Goal: Communication & Community: Answer question/provide support

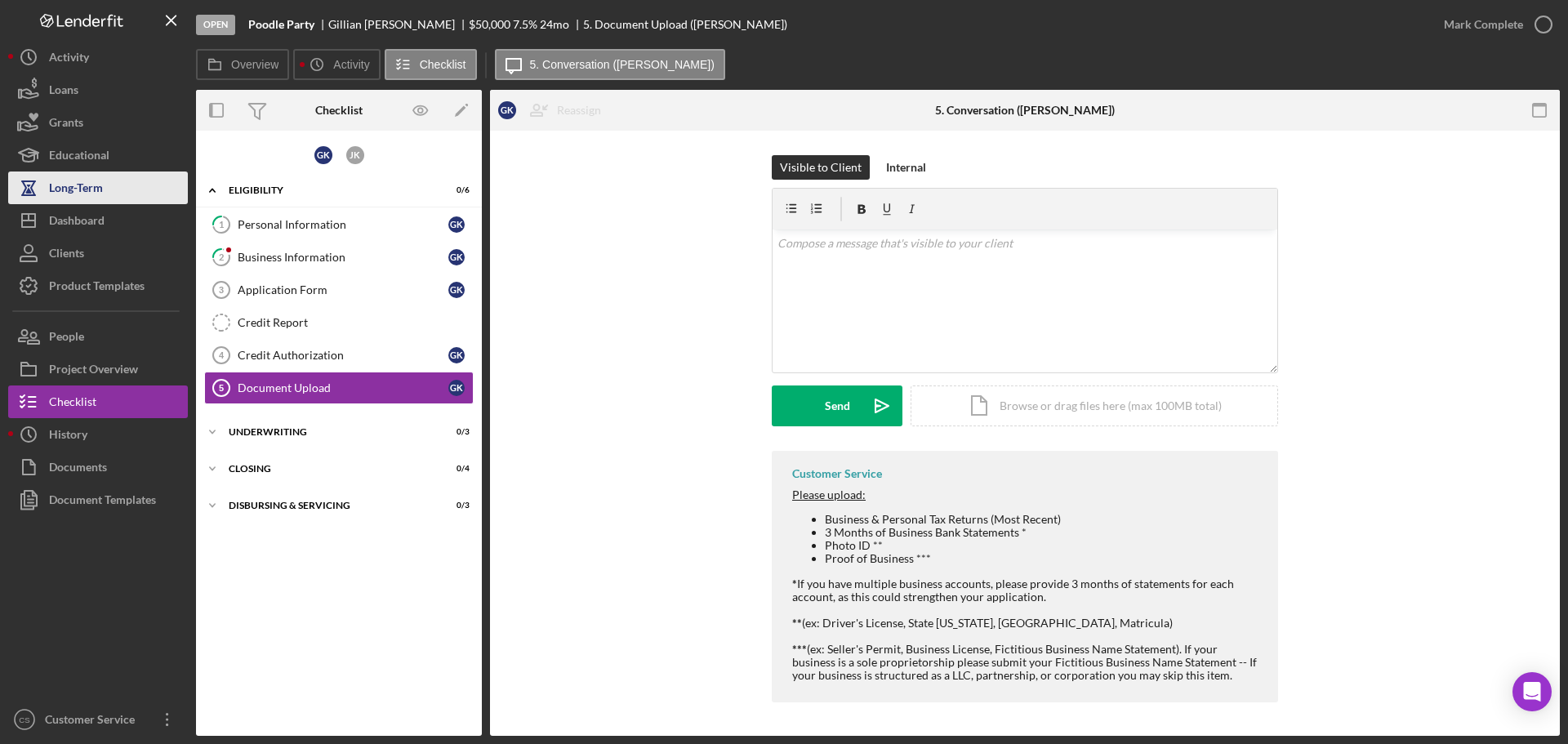
click at [77, 202] on div "Long-Term" at bounding box center [76, 189] width 54 height 36
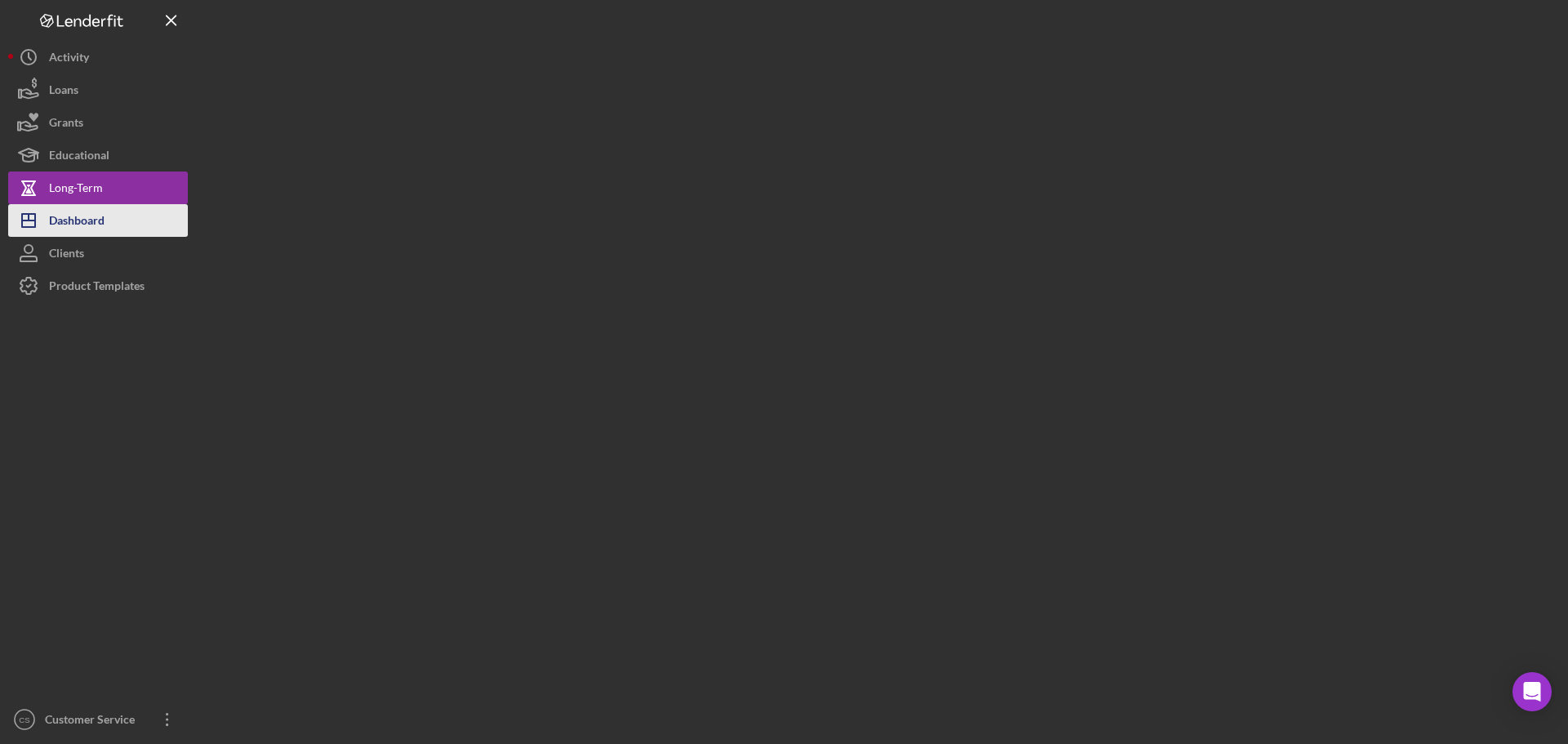
click at [76, 218] on div "Dashboard" at bounding box center [77, 222] width 55 height 36
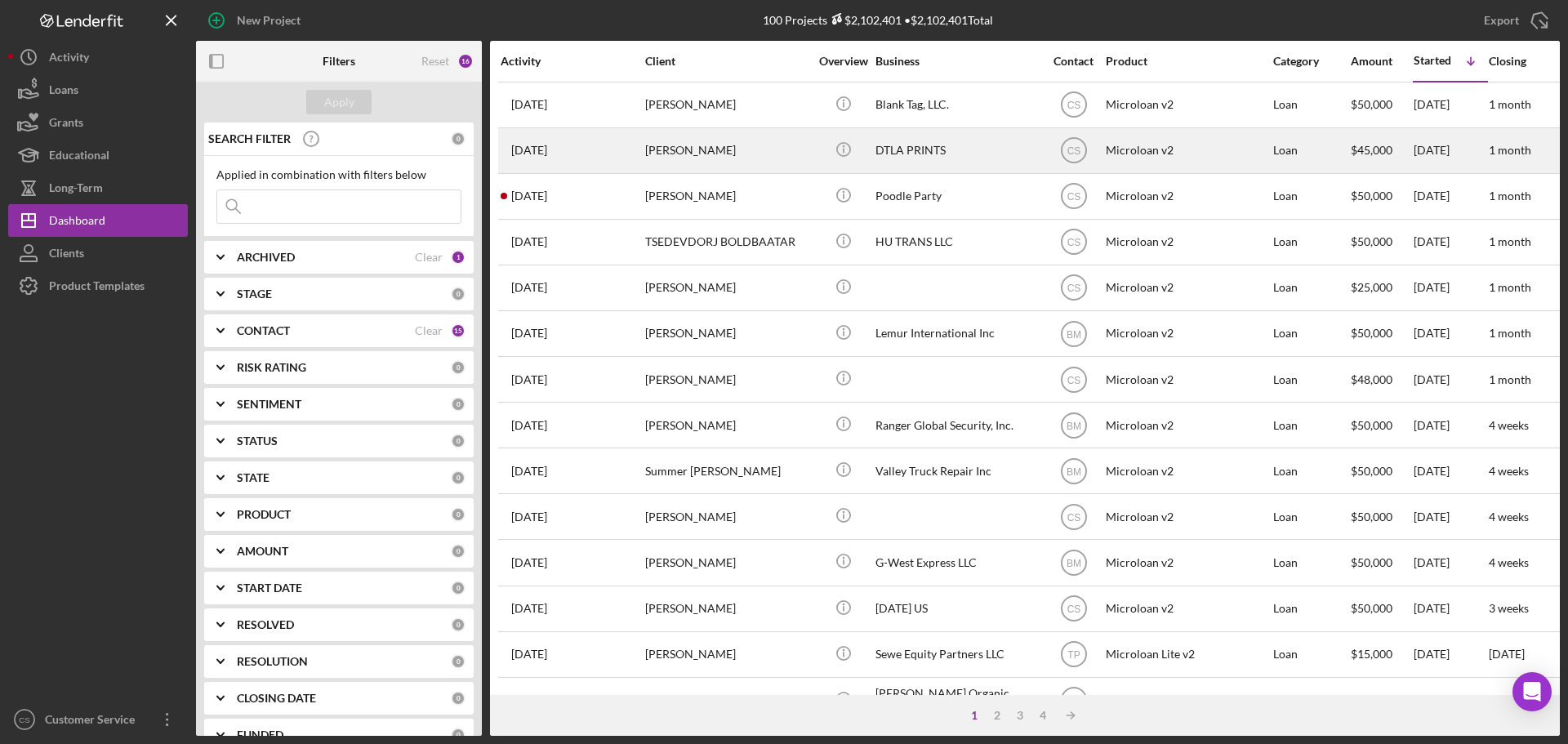
click at [781, 159] on div "[PERSON_NAME]" at bounding box center [726, 150] width 163 height 43
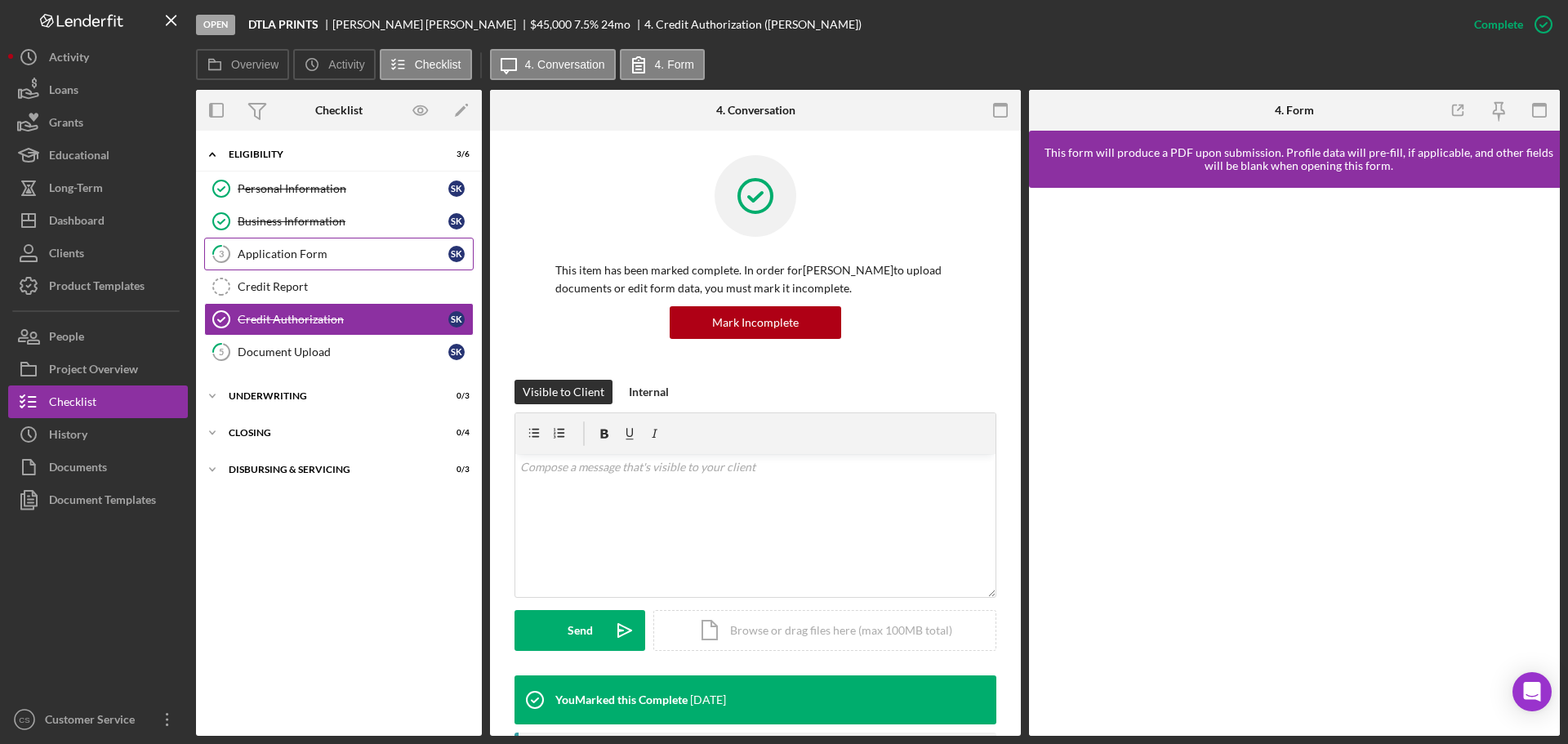
click at [313, 243] on link "3 Application Form S K" at bounding box center [339, 254] width 269 height 32
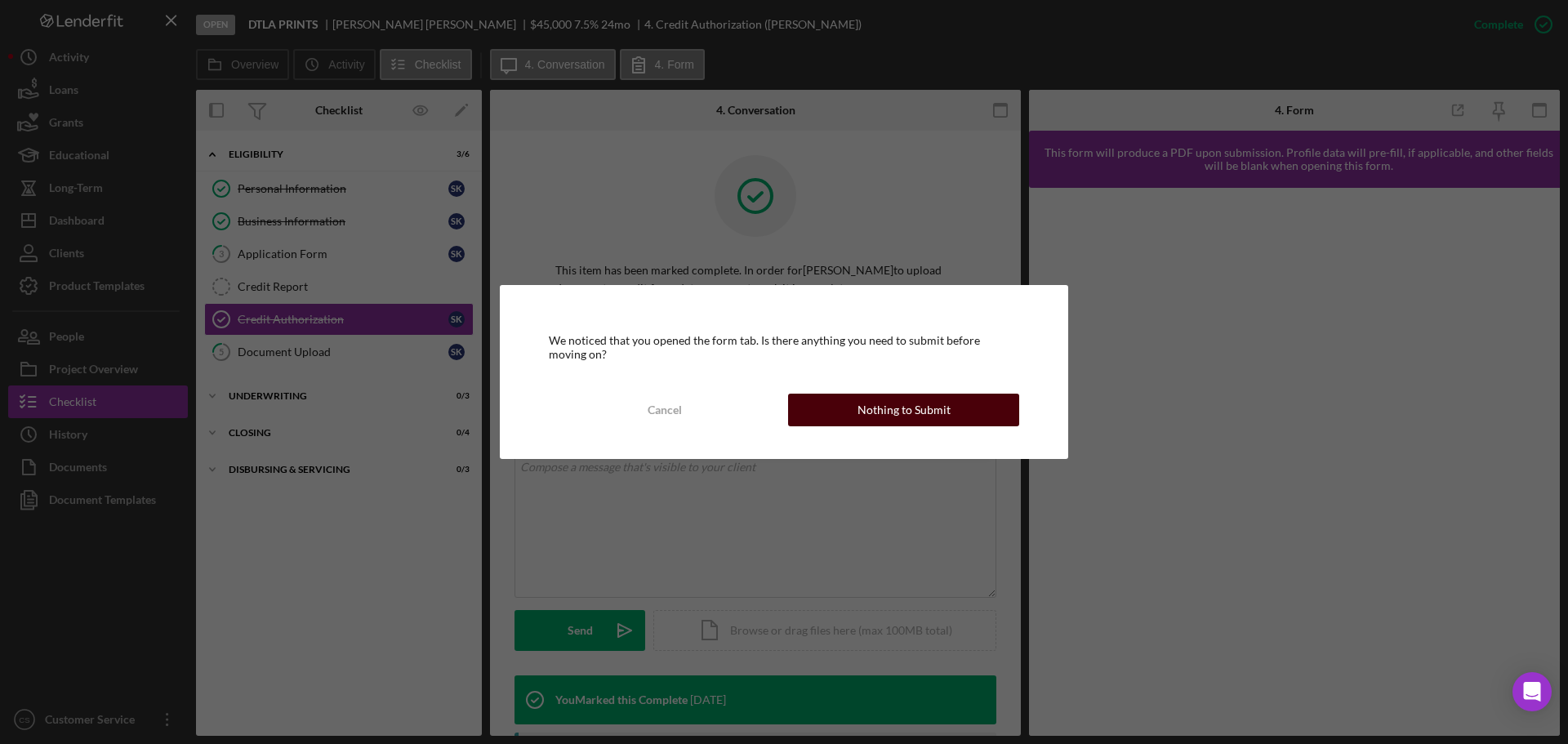
click at [870, 421] on div "Nothing to Submit" at bounding box center [903, 409] width 93 height 32
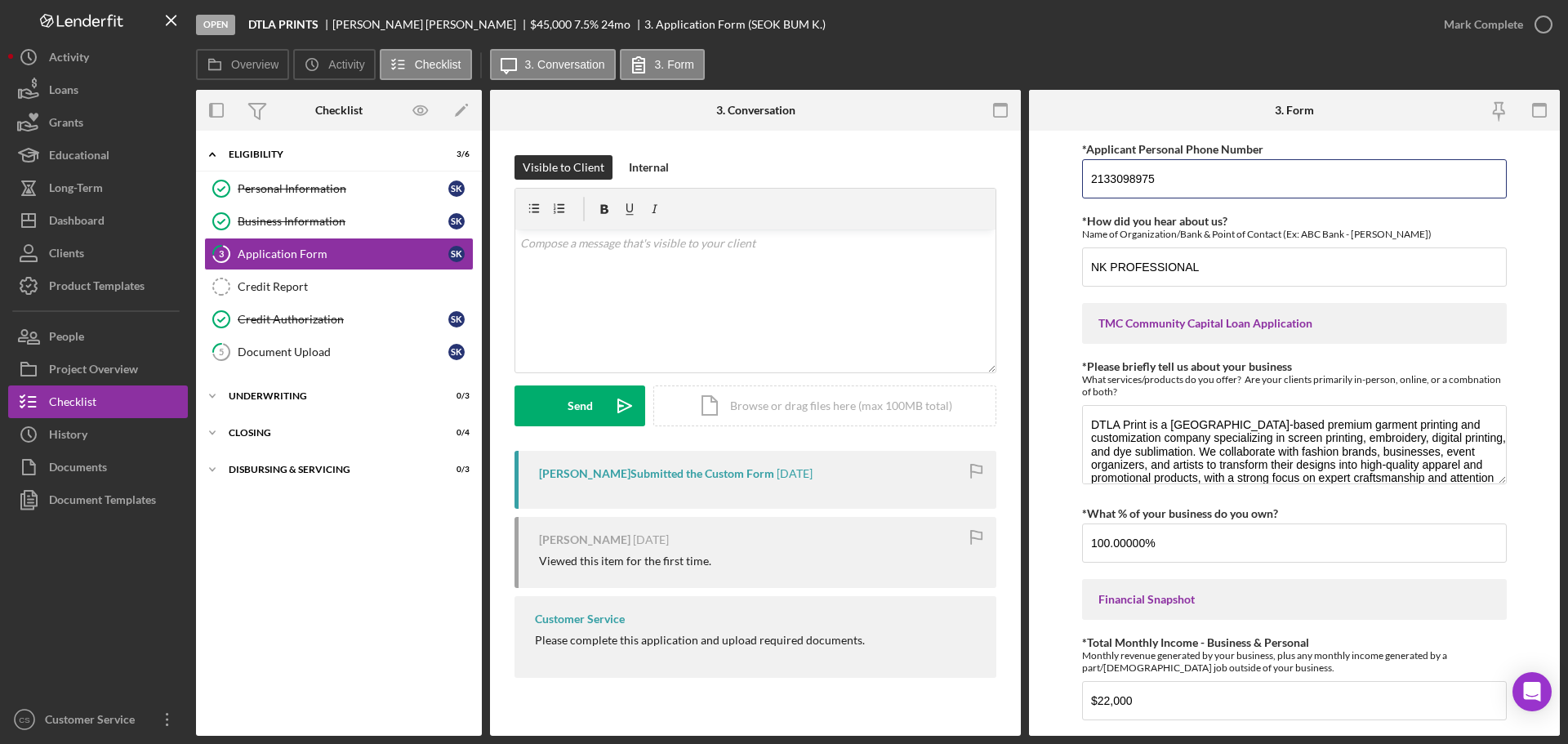
drag, startPoint x: 1188, startPoint y: 171, endPoint x: 911, endPoint y: 176, distance: 277.0
click at [912, 176] on div "Overview Internal Workflow Stage Open Icon/Dropdown Arrow Archive (can unarchiv…" at bounding box center [877, 412] width 1364 height 646
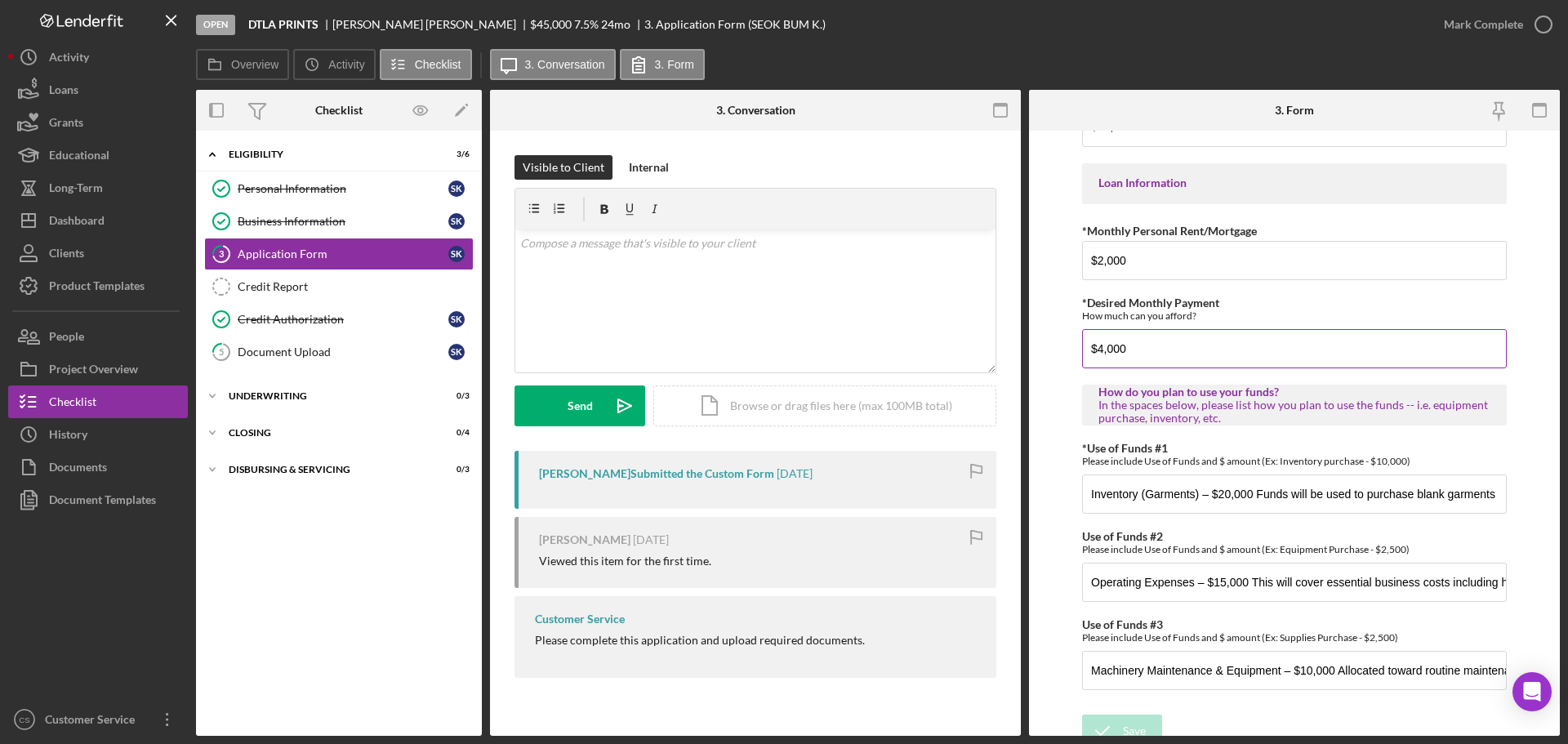
scroll to position [813, 0]
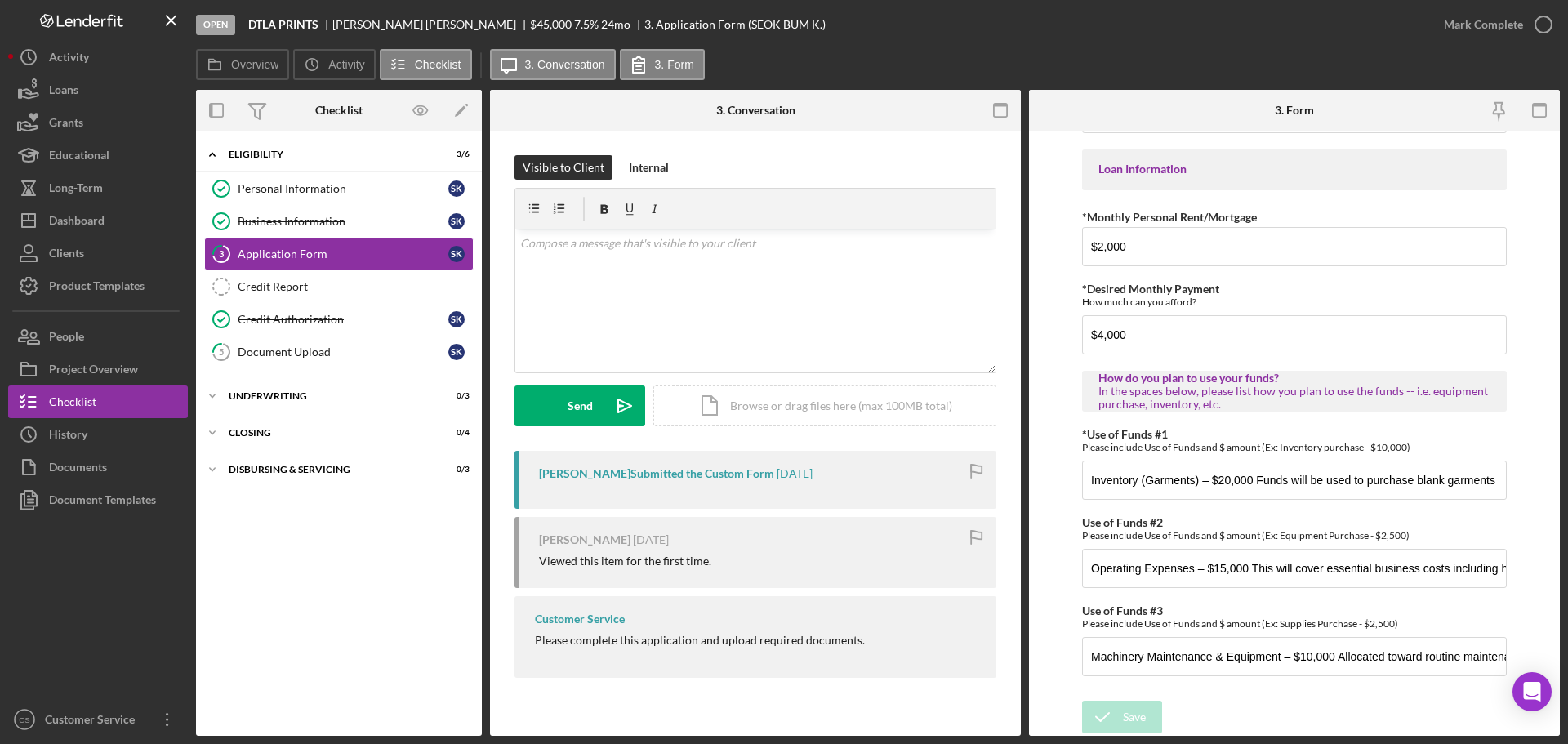
click at [1060, 544] on form "*Applicant Personal Phone Number [PHONE_NUMBER] *How did you hear about us? Nam…" at bounding box center [1294, 432] width 531 height 604
click at [360, 349] on div "Document Upload" at bounding box center [343, 351] width 210 height 13
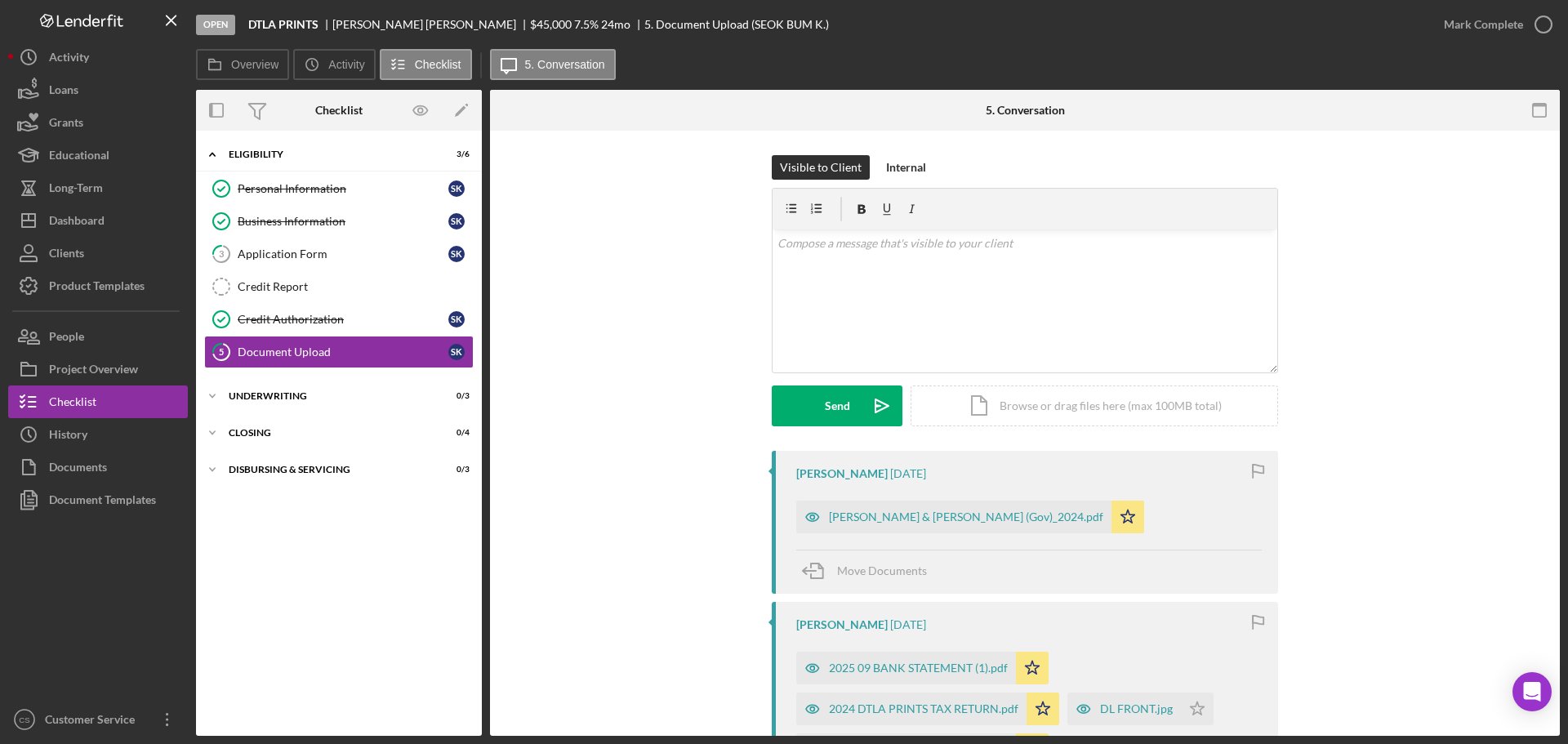
click at [354, 267] on link "3 Application Form S K" at bounding box center [339, 254] width 269 height 32
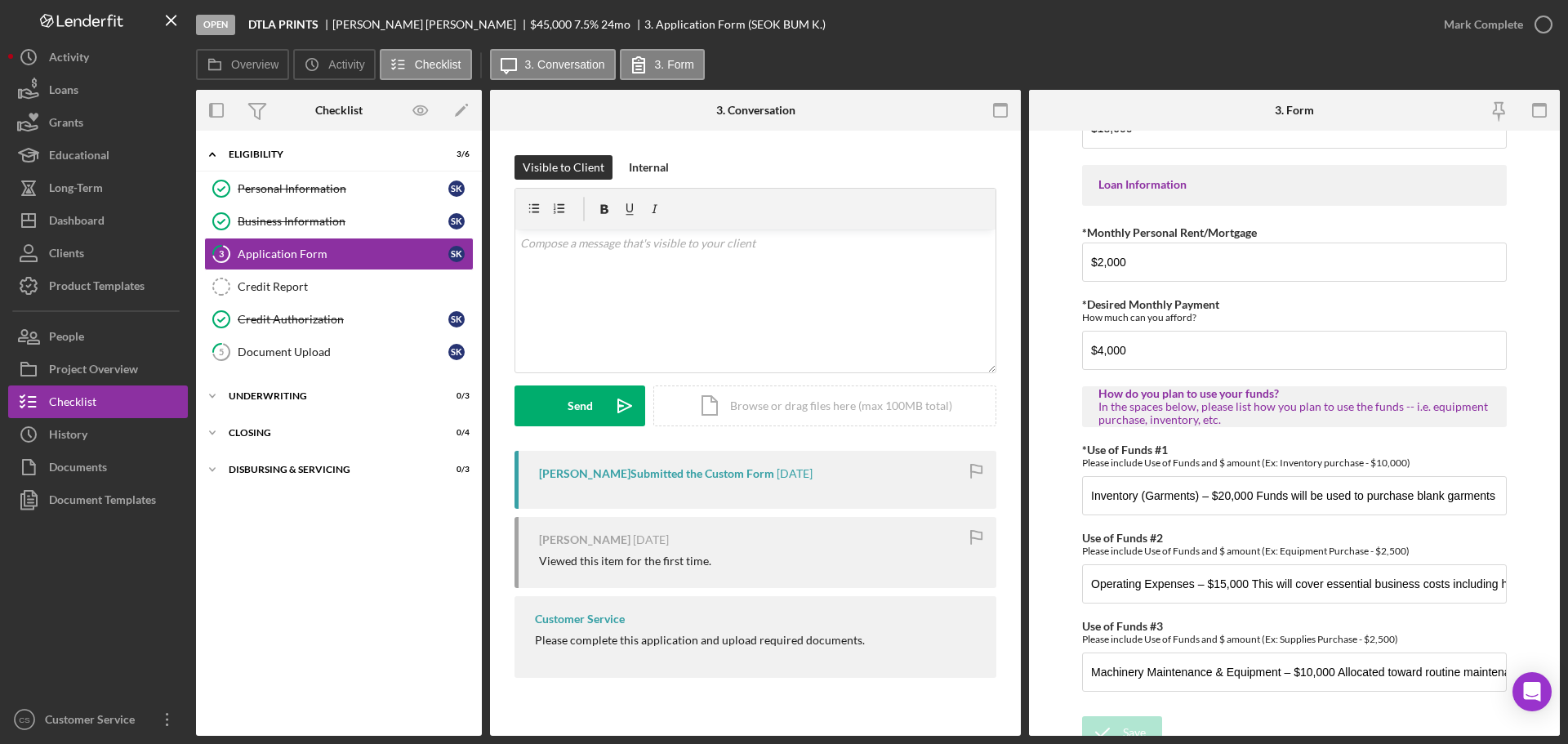
scroll to position [813, 0]
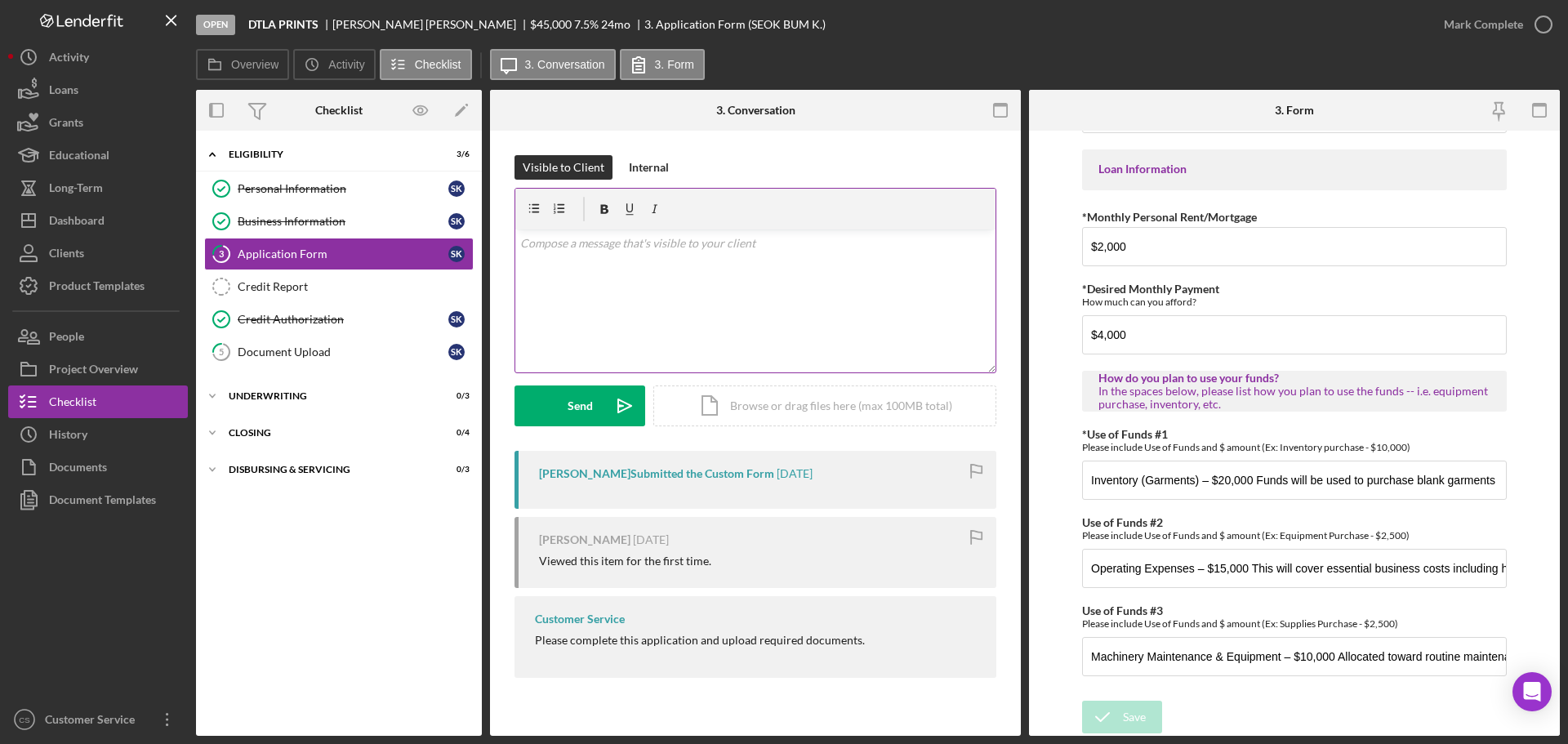
click at [726, 314] on div "v Color teal Color pink Remove color Add row above Add row below Add column bef…" at bounding box center [755, 300] width 480 height 143
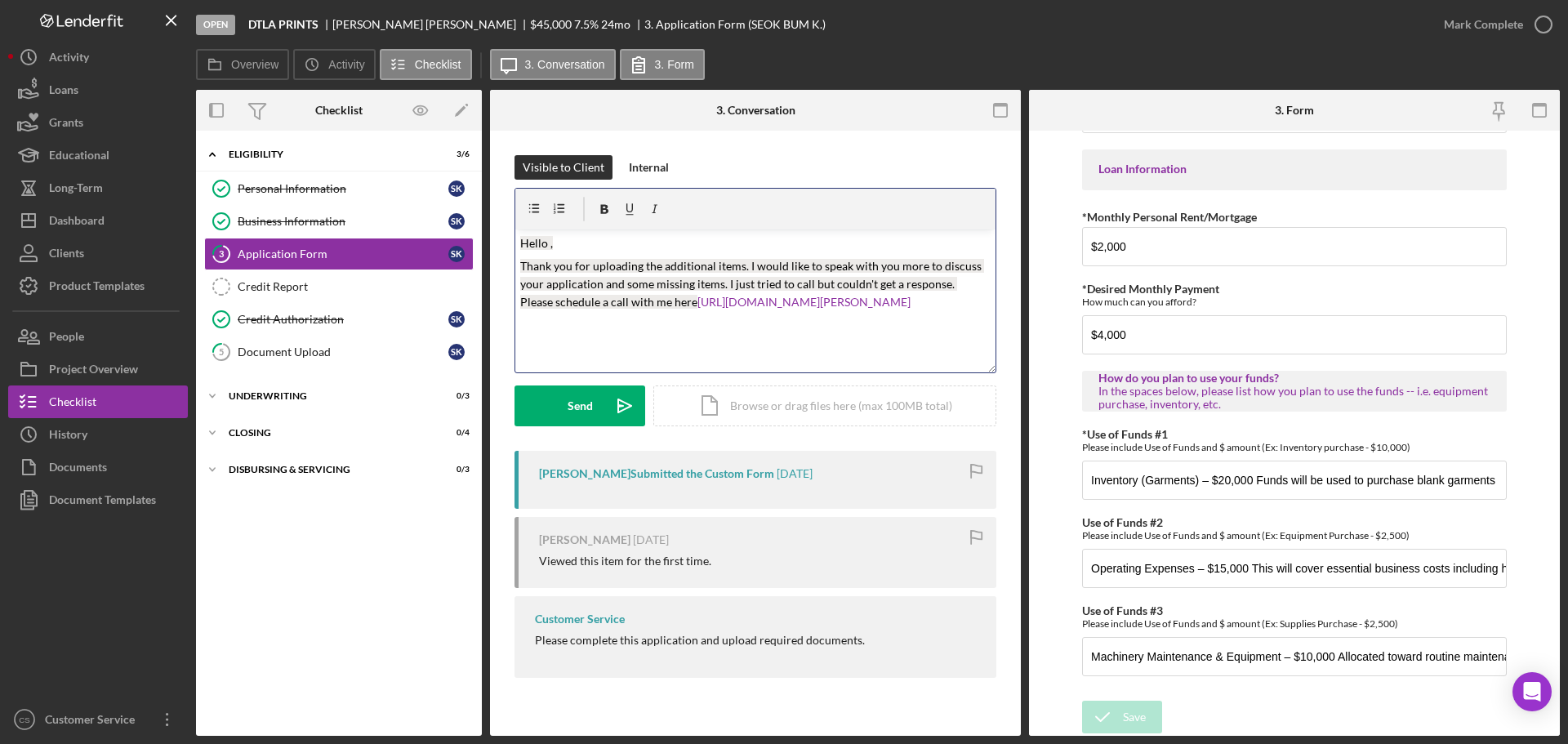
drag, startPoint x: 572, startPoint y: 335, endPoint x: 494, endPoint y: 234, distance: 127.6
click at [487, 229] on div "Overview Internal Workflow Stage Open Icon/Dropdown Arrow Archive (can unarchiv…" at bounding box center [877, 412] width 1364 height 646
drag, startPoint x: 625, startPoint y: 339, endPoint x: 554, endPoint y: 334, distance: 71.2
click at [554, 334] on div "v Color teal Color pink Remove color Add row above Add row below Add column bef…" at bounding box center [755, 300] width 480 height 143
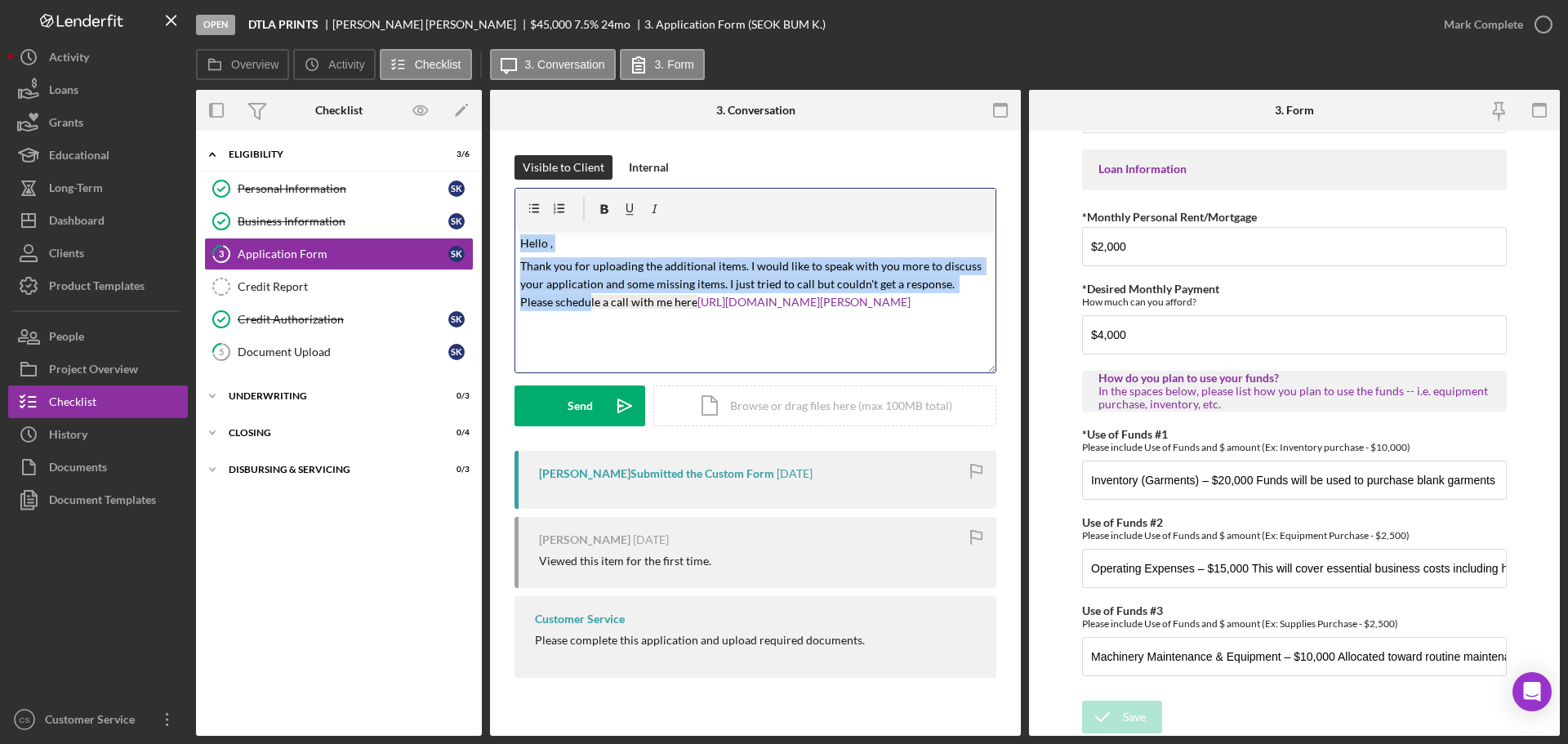
drag, startPoint x: 554, startPoint y: 334, endPoint x: 508, endPoint y: 228, distance: 115.6
click at [508, 228] on div "Visible to Client Internal v Color teal Color pink Remove color Add row above A…" at bounding box center [755, 421] width 531 height 580
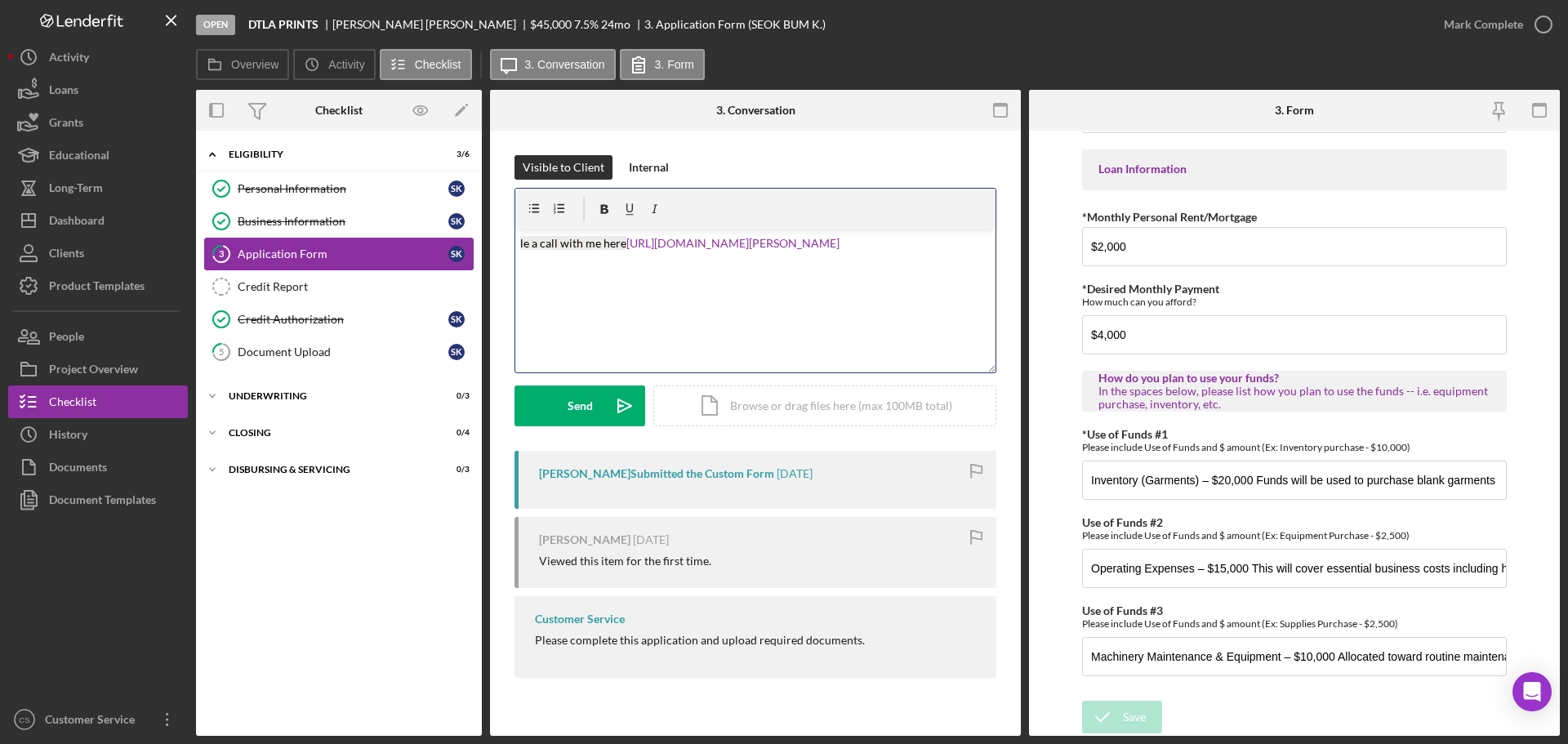
drag, startPoint x: 972, startPoint y: 240, endPoint x: 285, endPoint y: 258, distance: 687.2
click at [289, 251] on div "Overview Internal Workflow Stage Open Icon/Dropdown Arrow Archive (can unarchiv…" at bounding box center [877, 412] width 1364 height 646
click at [583, 262] on div "v Color teal Color pink Remove color Add row above Add row below Add column bef…" at bounding box center [755, 300] width 480 height 143
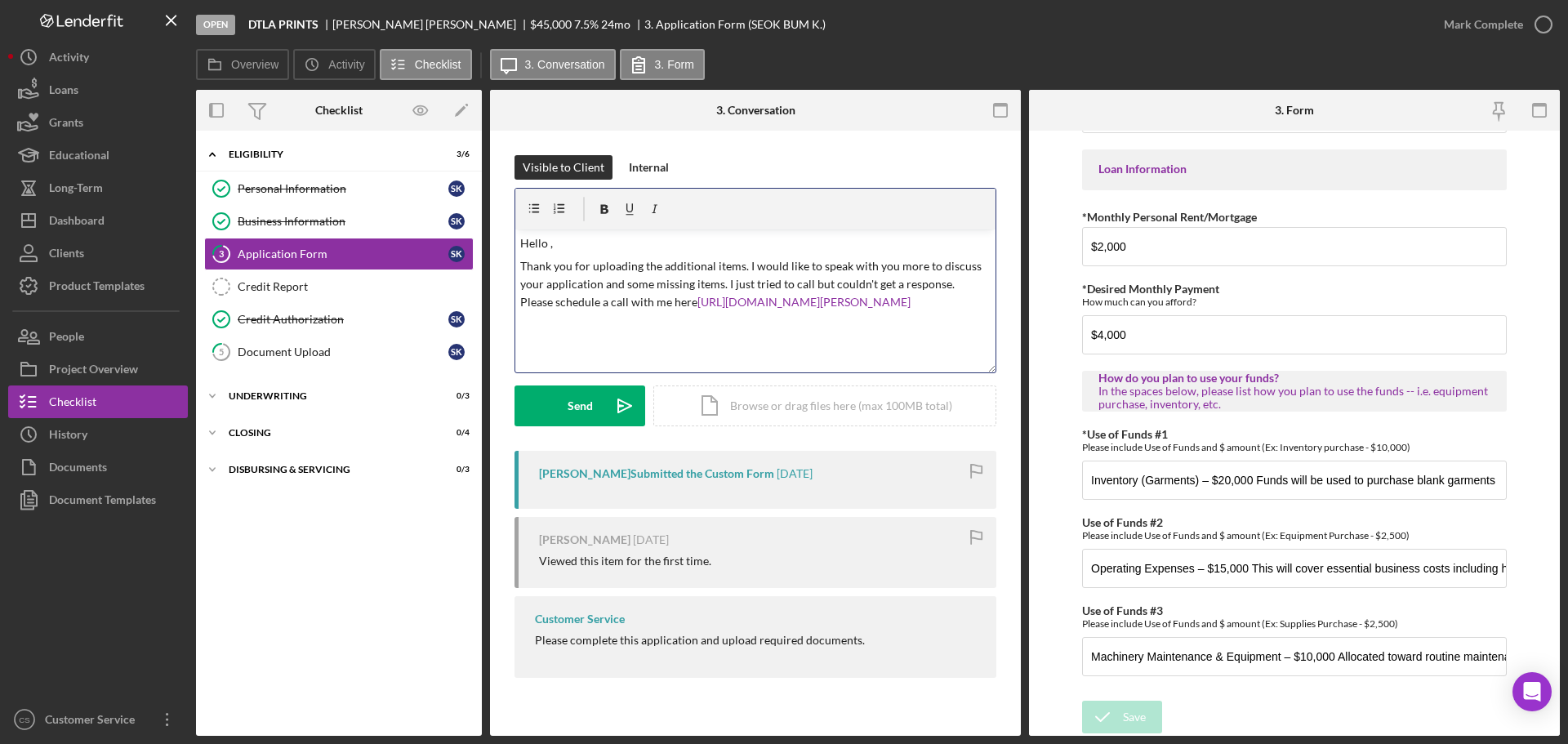
click at [549, 245] on p "Hello ," at bounding box center [755, 243] width 471 height 18
click at [342, 612] on div "Icon/Expander Eligibility 3 / 6 Personal Information Personal Information S K B…" at bounding box center [338, 432] width 286 height 589
click at [338, 351] on div "Document Upload" at bounding box center [343, 351] width 210 height 13
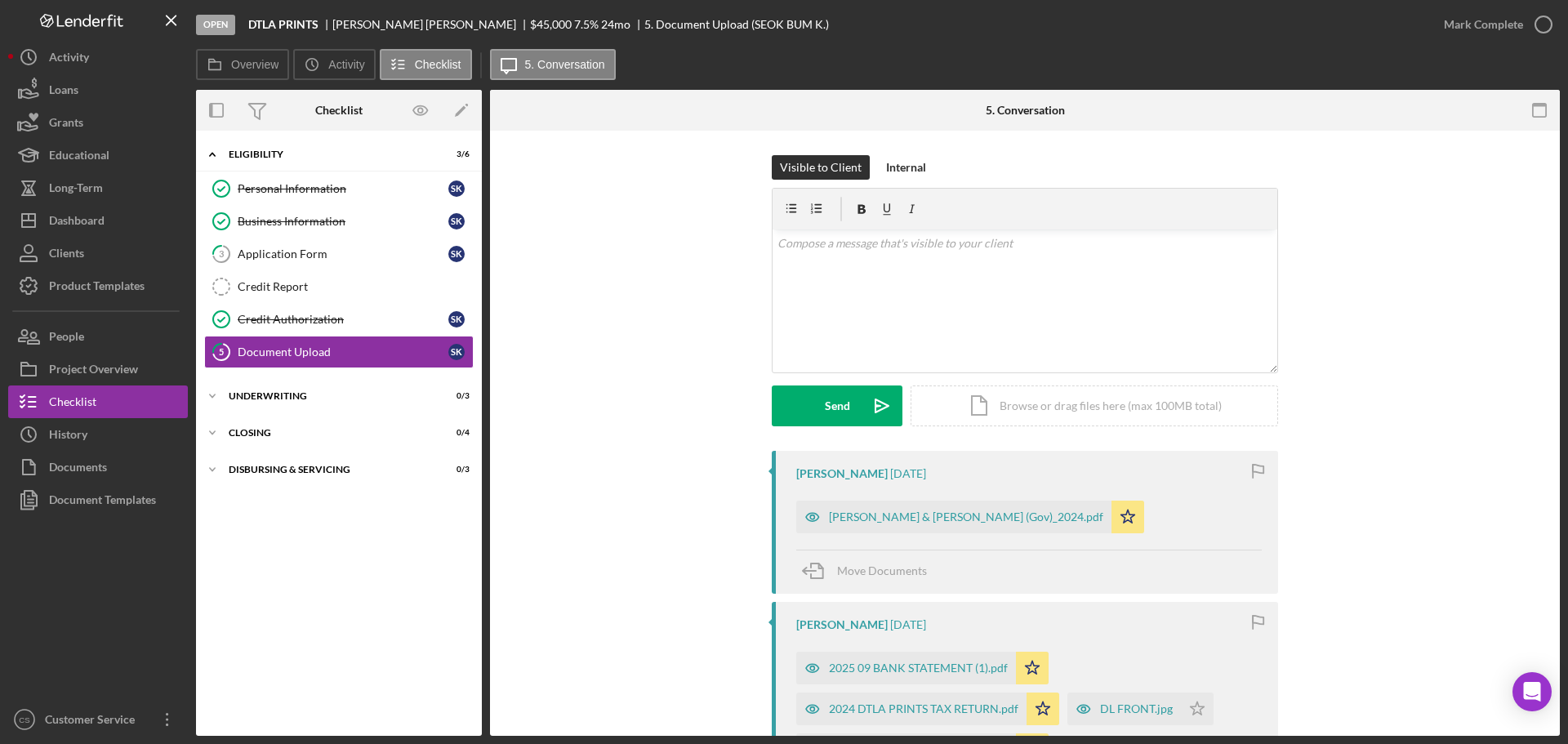
click at [561, 376] on div "Visible to Client Internal v Color teal Color pink Remove color Add row above A…" at bounding box center [1024, 303] width 1020 height 296
click at [632, 341] on div "Visible to Client Internal v Color teal Color pink Remove color Add row above A…" at bounding box center [1024, 303] width 1020 height 296
click at [283, 237] on link "Business Information Business Information S K" at bounding box center [339, 220] width 269 height 32
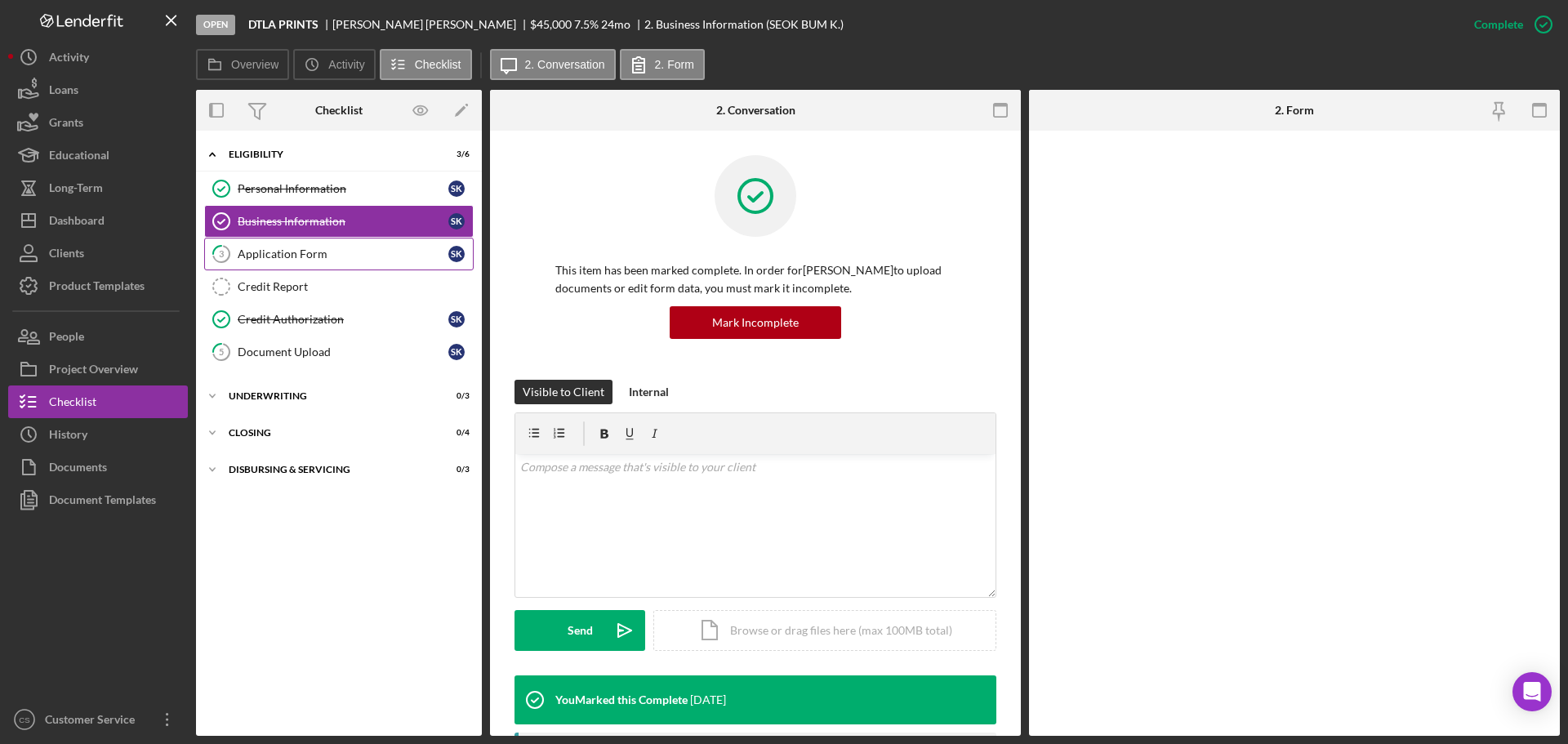
click at [335, 262] on link "3 Application Form S K" at bounding box center [339, 254] width 269 height 32
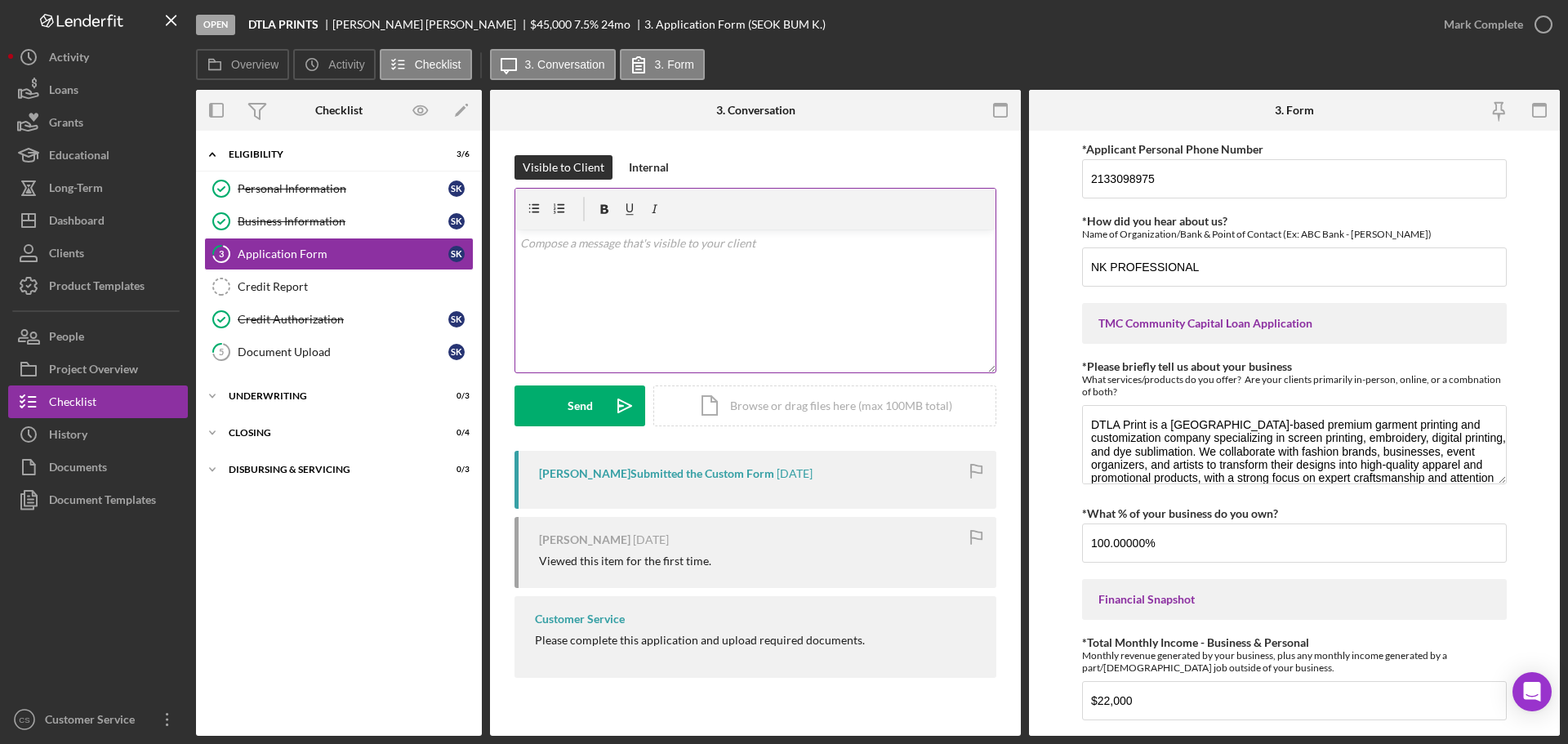
click at [698, 298] on div "v Color teal Color pink Remove color Add row above Add row below Add column bef…" at bounding box center [755, 300] width 480 height 143
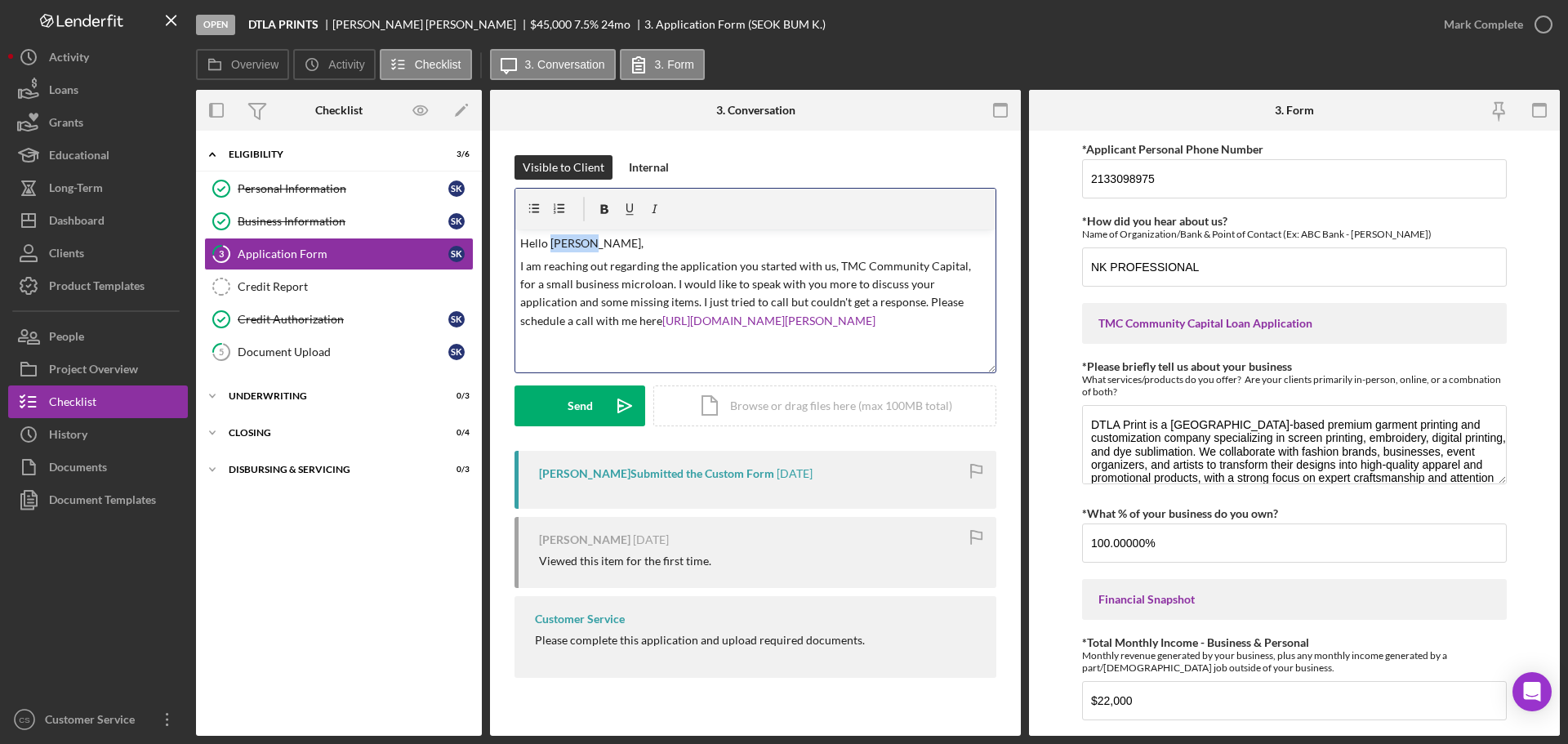
drag, startPoint x: 580, startPoint y: 241, endPoint x: 551, endPoint y: 238, distance: 29.2
click at [551, 238] on p "Hello [PERSON_NAME]," at bounding box center [755, 243] width 471 height 18
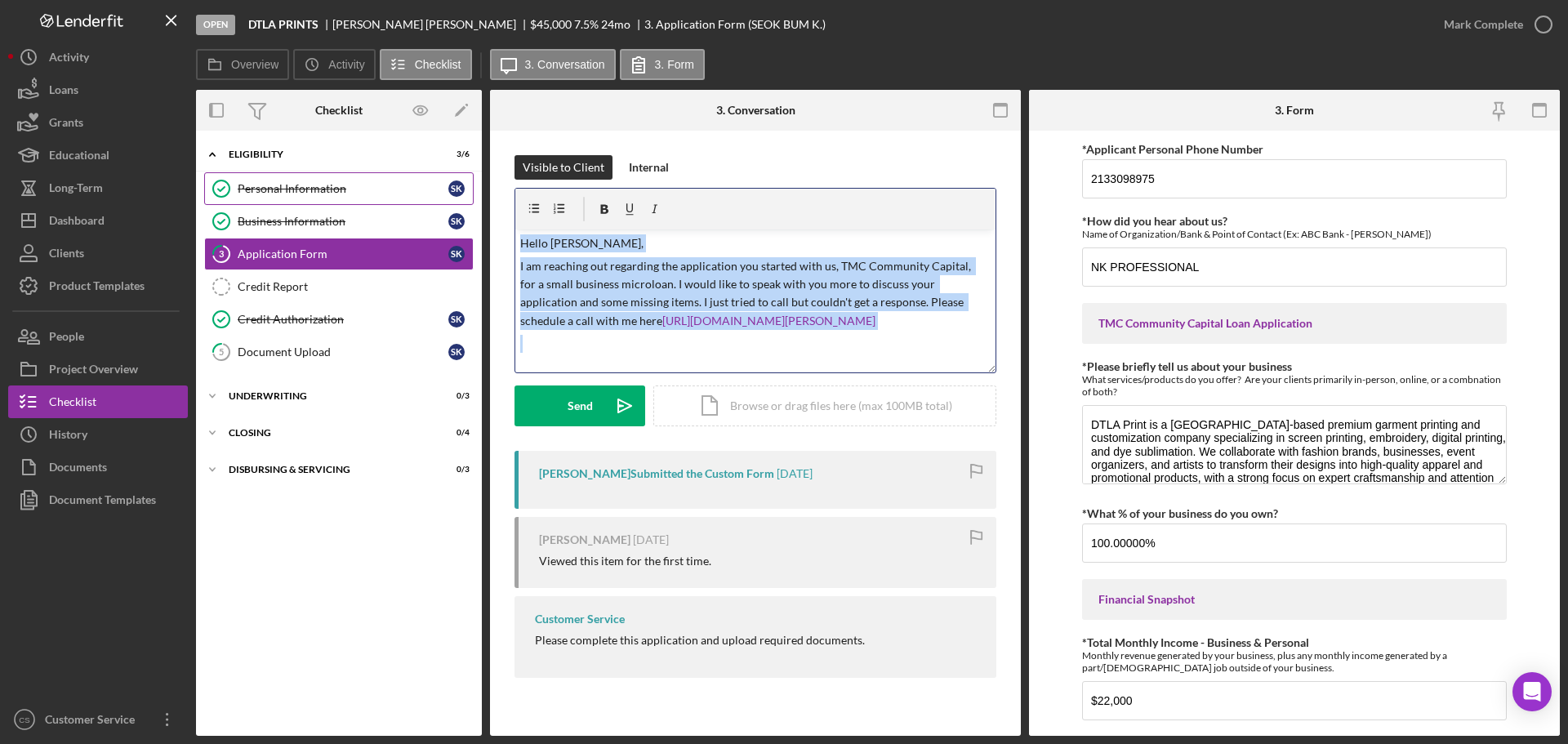
drag, startPoint x: 841, startPoint y: 295, endPoint x: 304, endPoint y: 197, distance: 545.9
click at [308, 199] on div "Overview Internal Workflow Stage Open Icon/Dropdown Arrow Archive (can unarchiv…" at bounding box center [877, 412] width 1364 height 646
copy div "Hello [PERSON_NAME], I am reaching out regarding the application you started wi…"
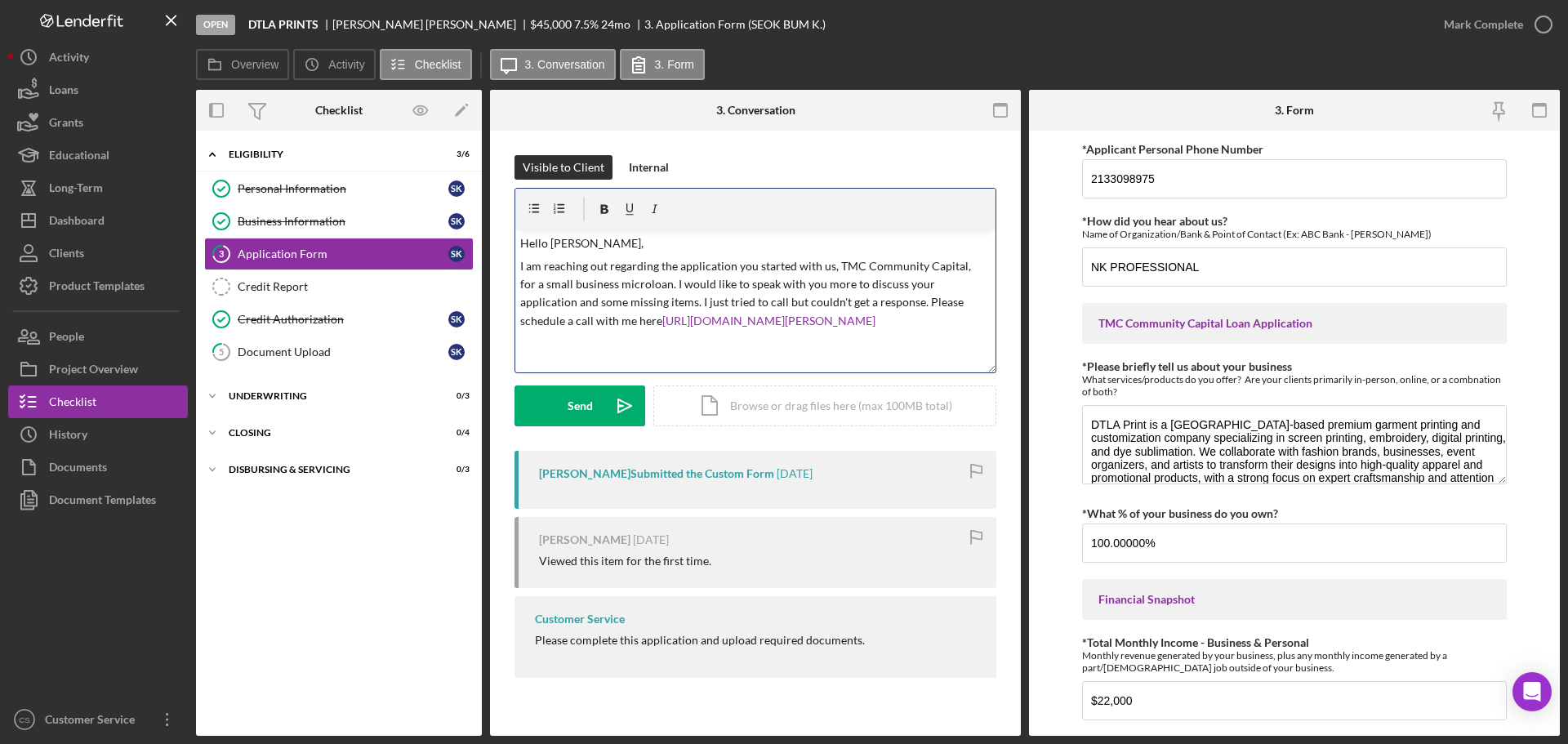
click at [508, 443] on div "Visible to Client Internal v Color teal Color pink Remove color Add row above A…" at bounding box center [755, 421] width 531 height 580
click at [545, 406] on button "Send Icon/icon-invite-send" at bounding box center [579, 406] width 131 height 41
click at [333, 351] on div "Document Upload" at bounding box center [343, 351] width 210 height 13
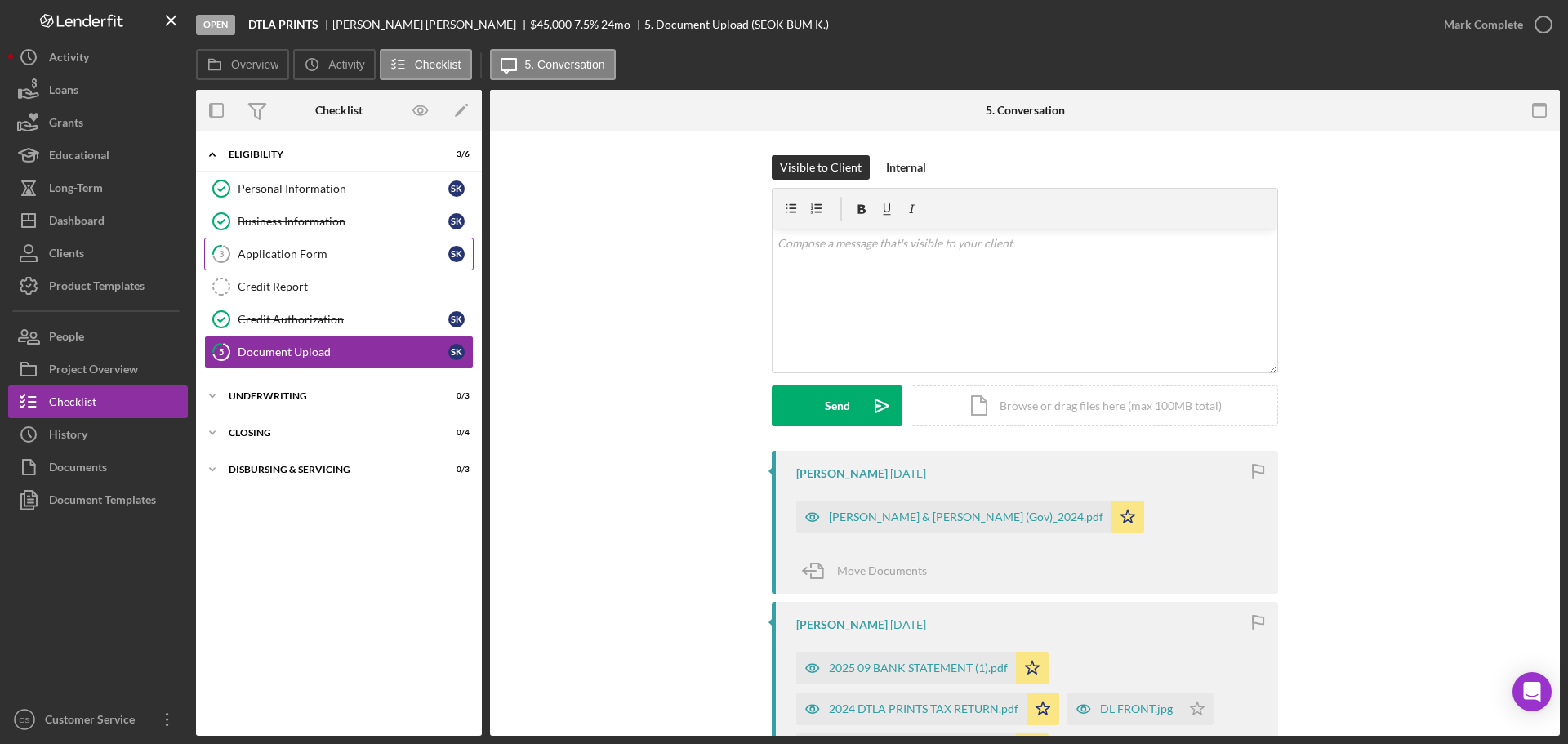
click at [317, 241] on link "3 Application Form S K" at bounding box center [339, 254] width 269 height 32
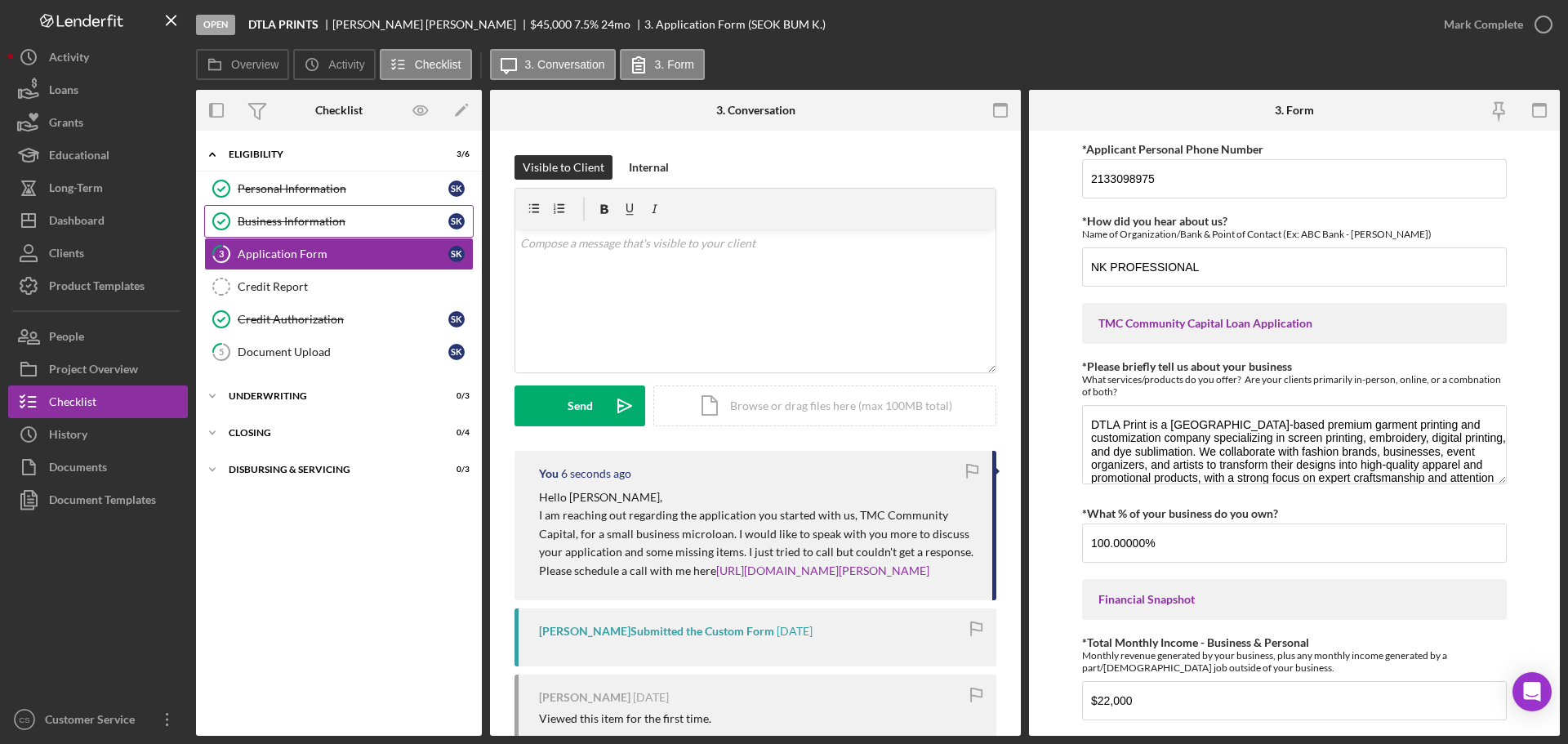
click at [325, 204] on link "Business Information Business Information S K" at bounding box center [339, 220] width 269 height 32
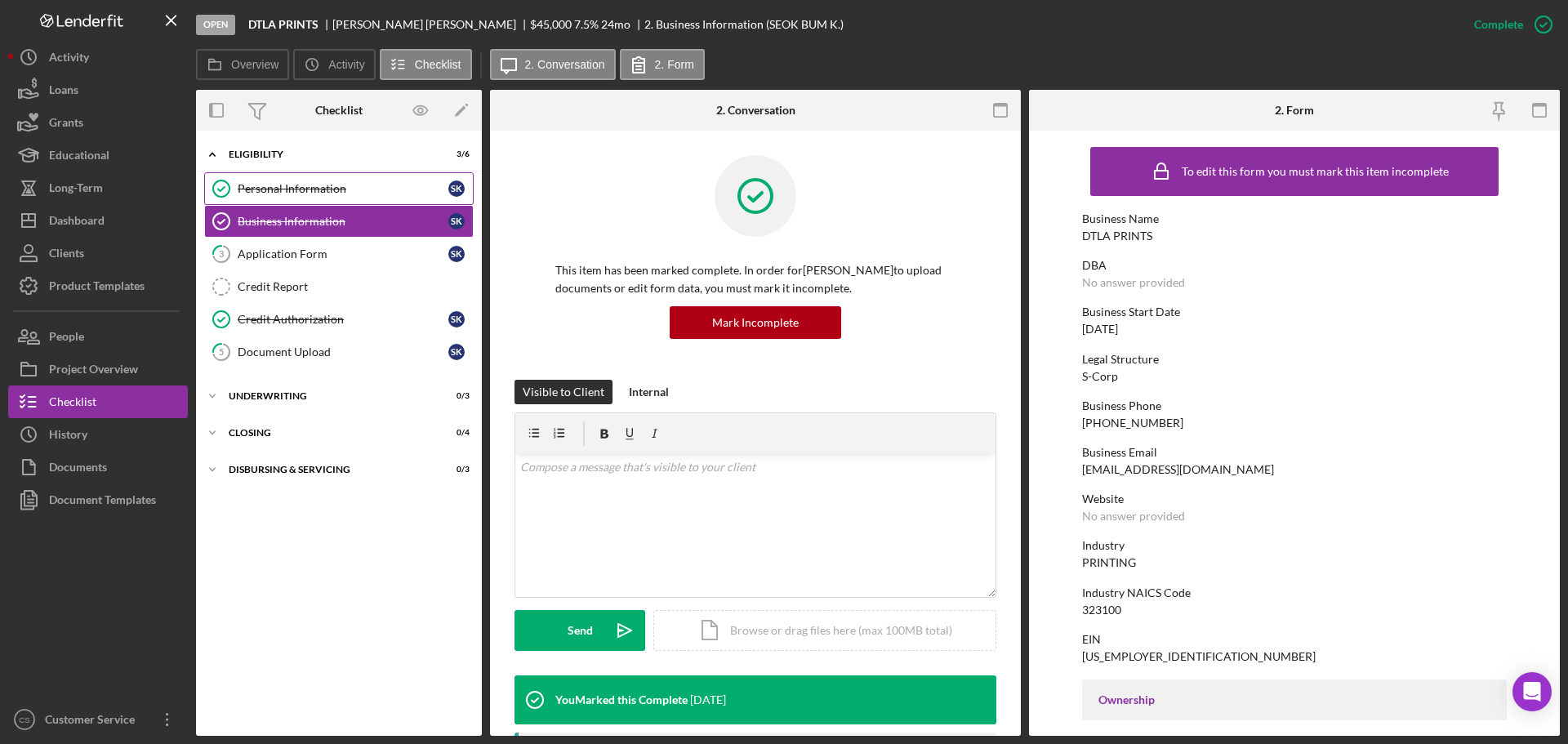
click at [370, 192] on div "Personal Information" at bounding box center [343, 188] width 210 height 13
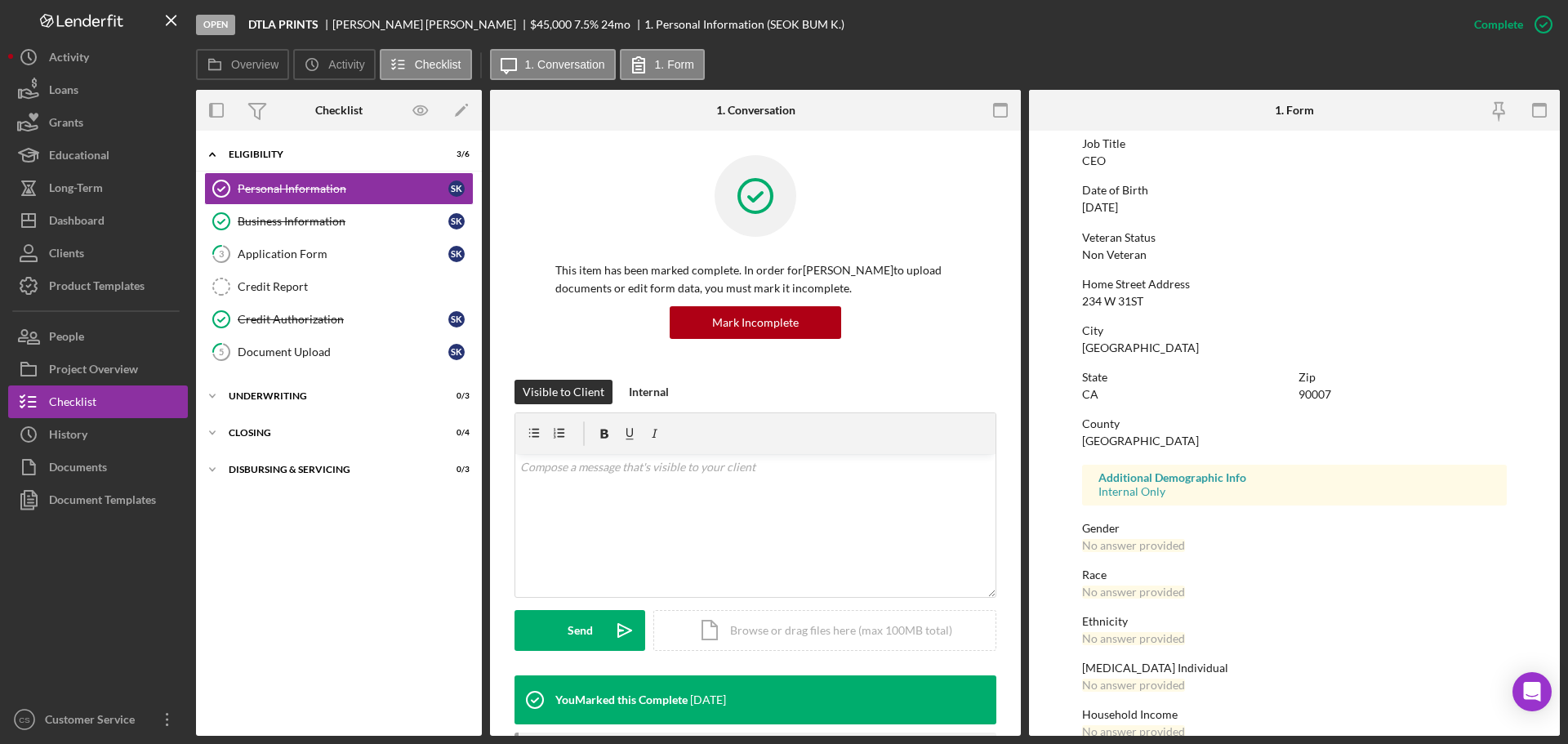
scroll to position [156, 0]
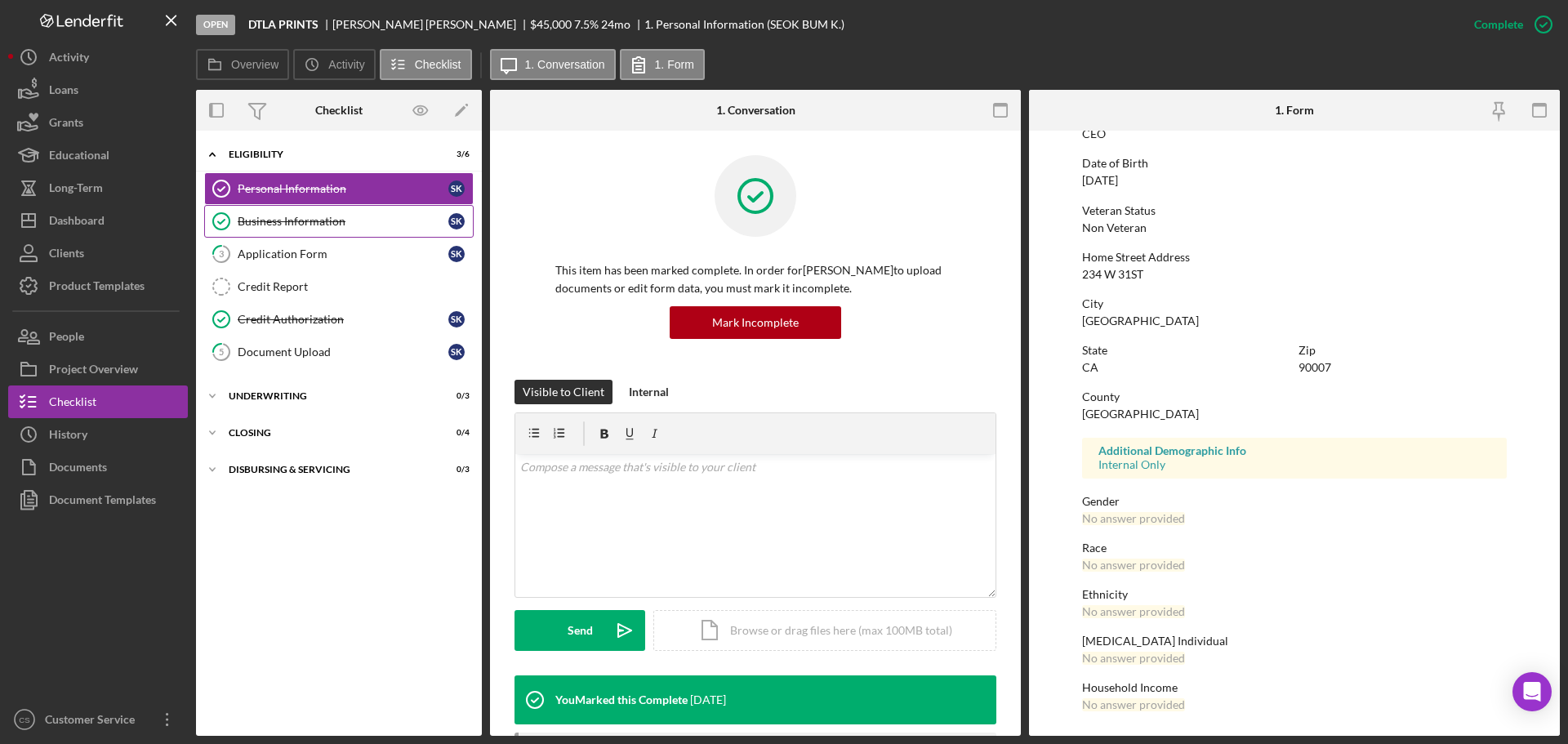
click at [355, 224] on div "Business Information" at bounding box center [343, 220] width 210 height 13
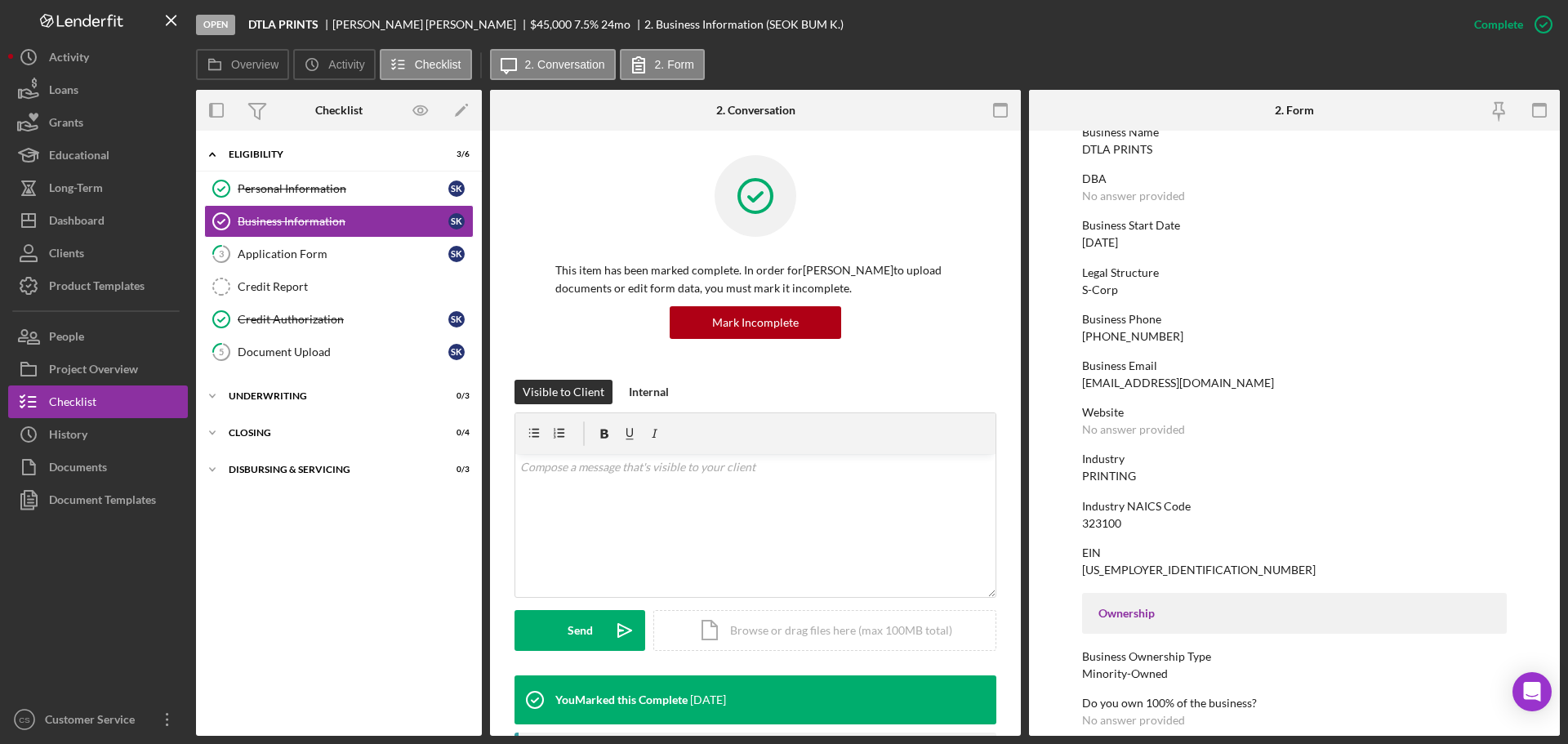
scroll to position [163, 0]
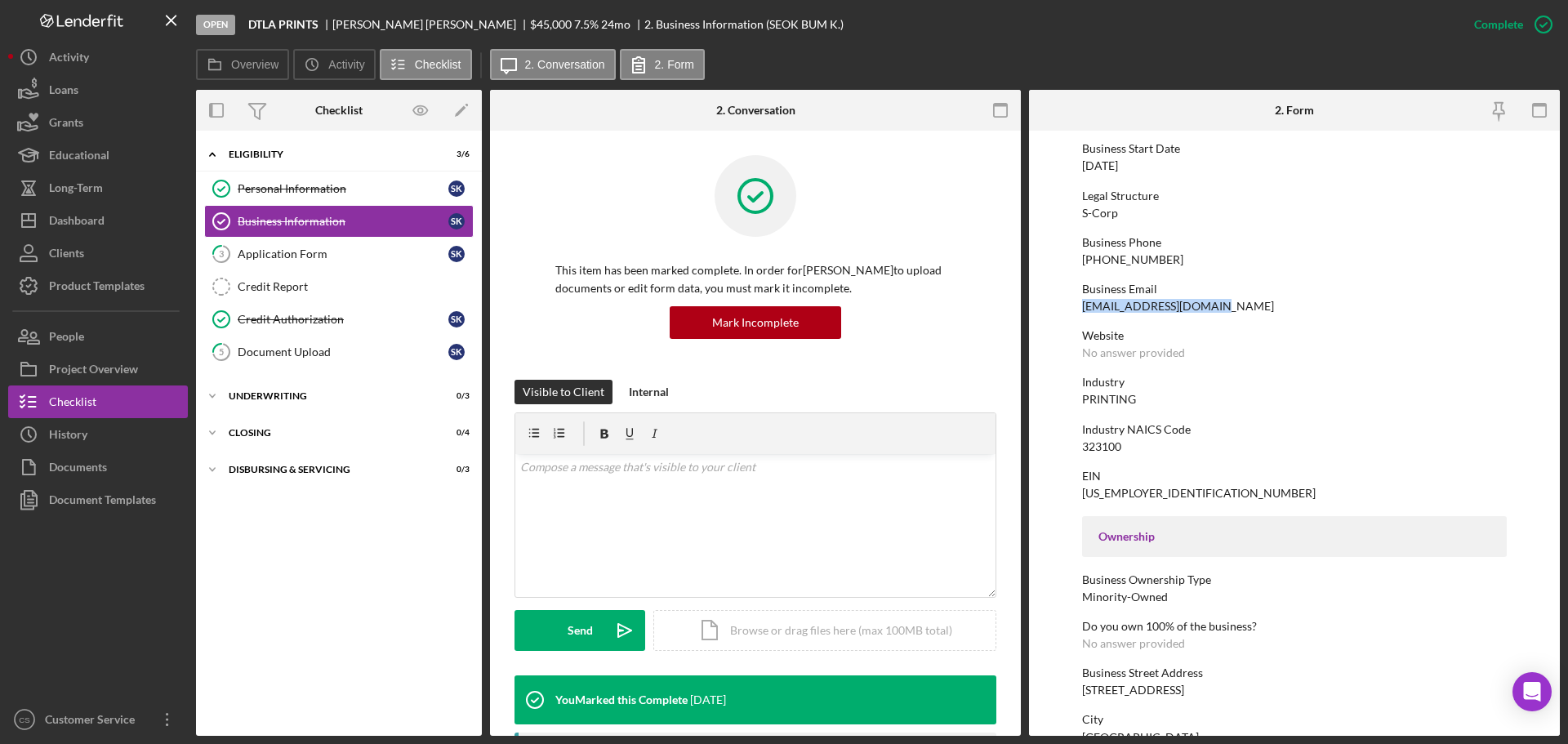
drag, startPoint x: 1200, startPoint y: 307, endPoint x: 1084, endPoint y: 308, distance: 116.0
click at [1084, 308] on div "Business Email [EMAIL_ADDRESS][DOMAIN_NAME]" at bounding box center [1294, 297] width 425 height 30
copy div "[EMAIL_ADDRESS][DOMAIN_NAME]"
